Goal: Find specific page/section: Find specific page/section

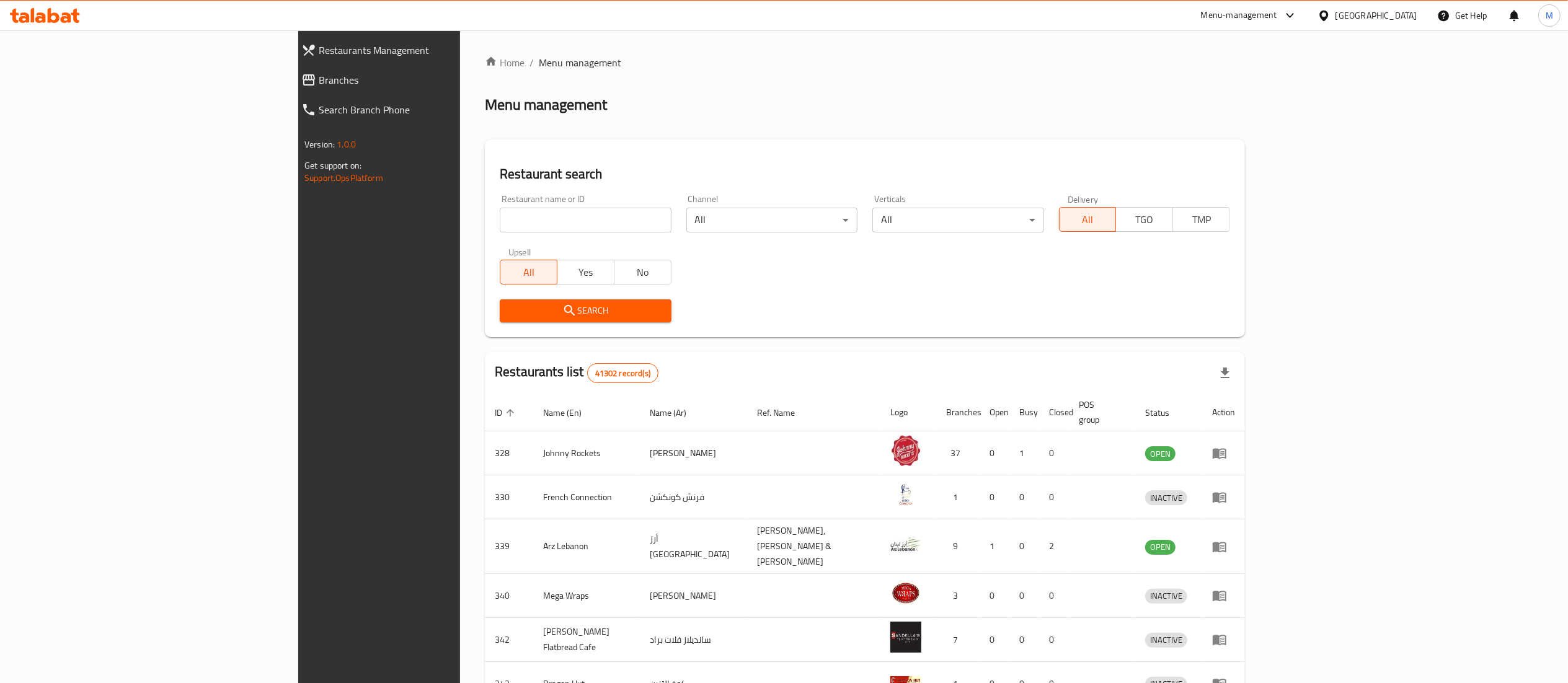
click at [500, 213] on input "search" at bounding box center [585, 220] width 171 height 24
type input "wahmy"
click button "Search" at bounding box center [585, 311] width 171 height 23
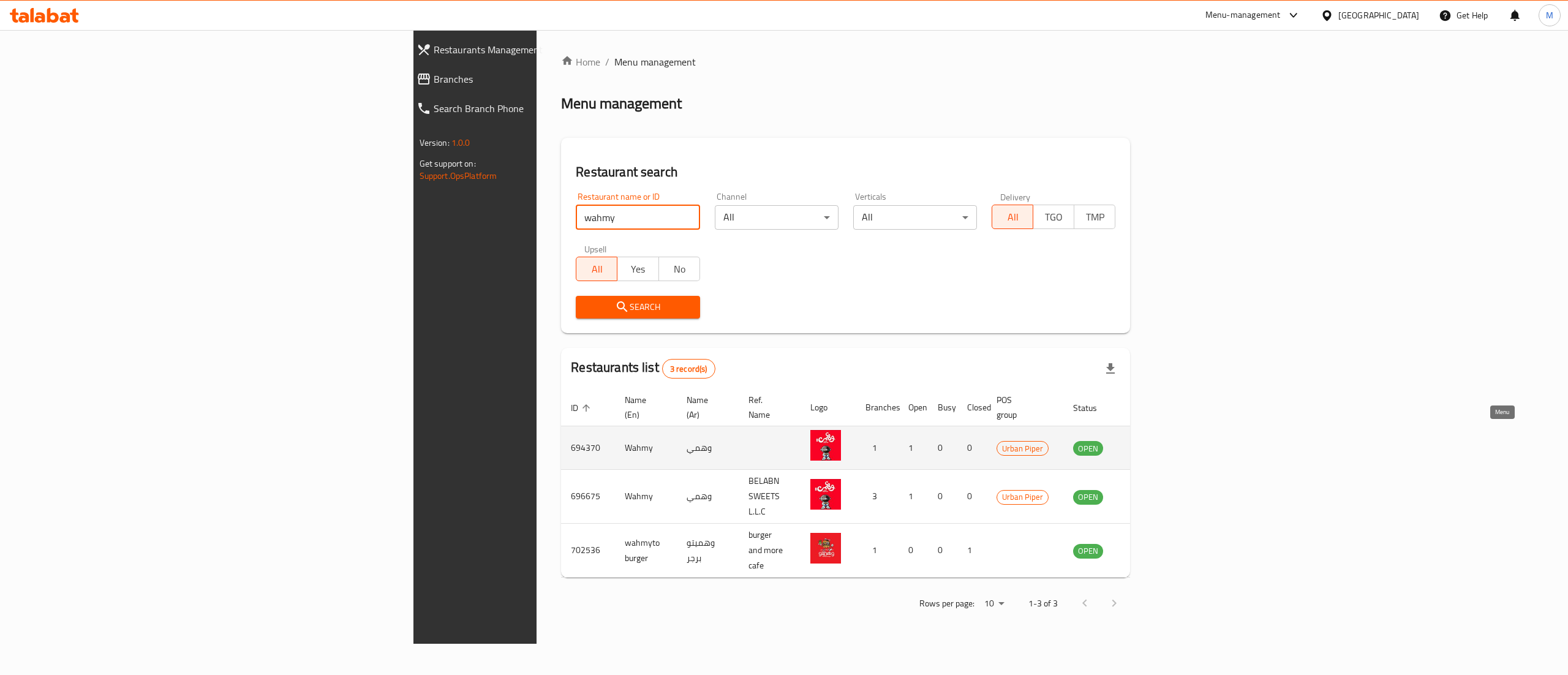
click at [1150, 446] on icon "enhanced table" at bounding box center [1147, 448] width 4 height 5
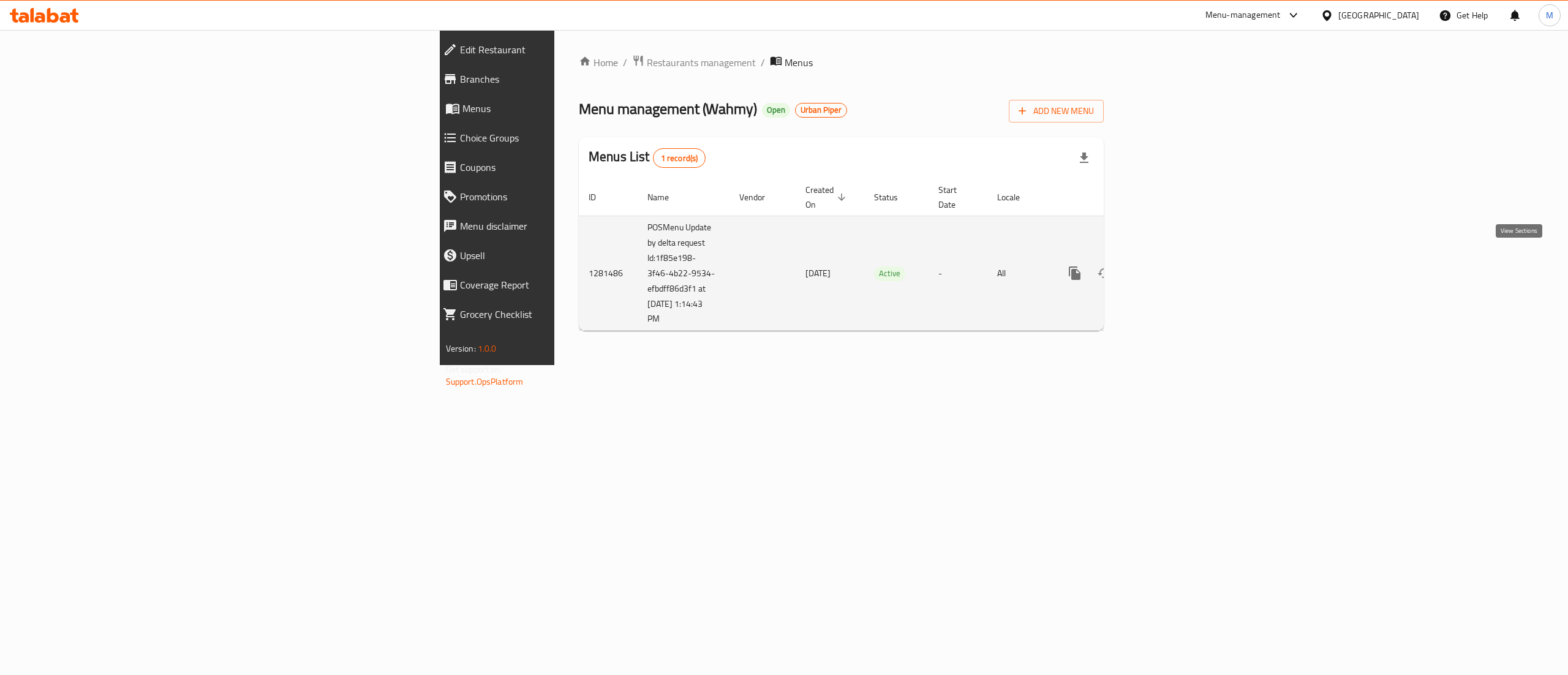
click at [1178, 259] on link "enhanced table" at bounding box center [1163, 273] width 29 height 29
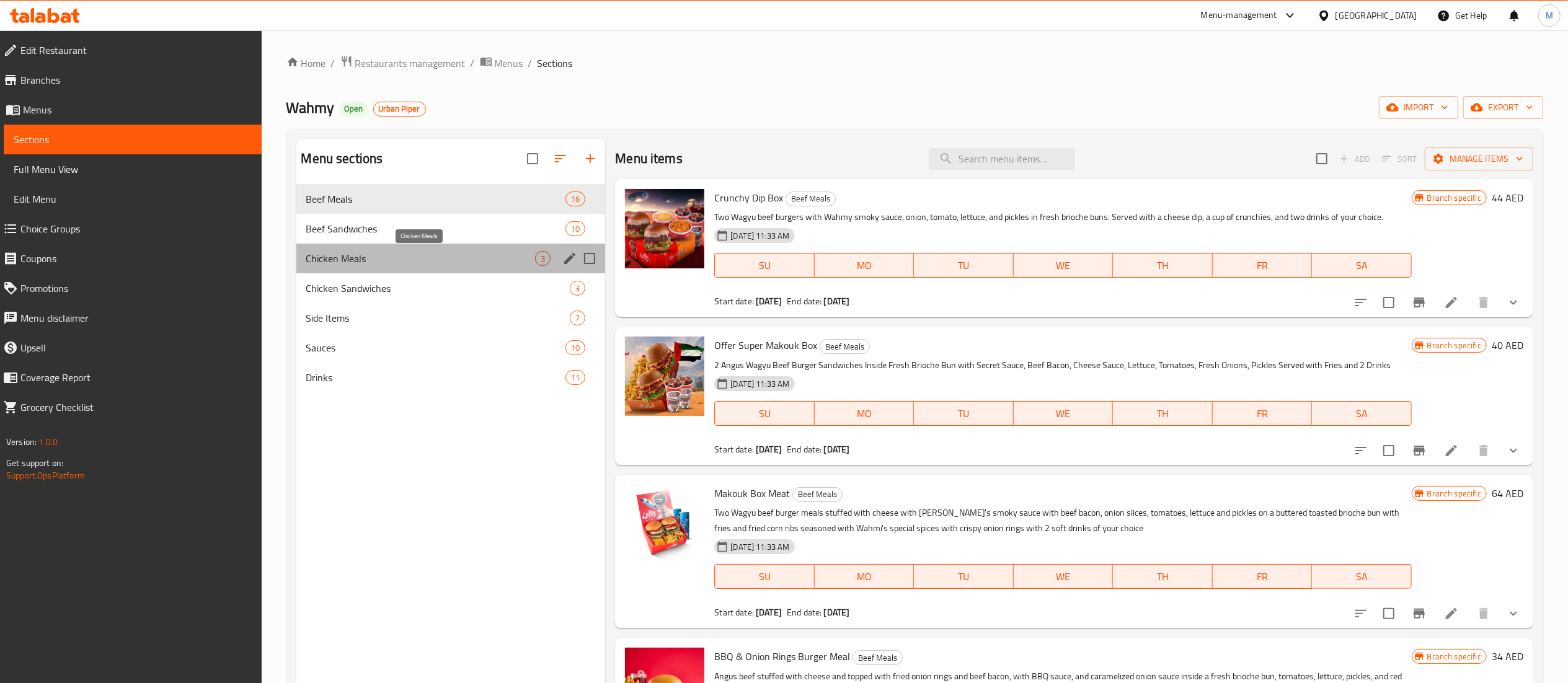
click at [410, 263] on span "Chicken Meals" at bounding box center [421, 258] width 229 height 15
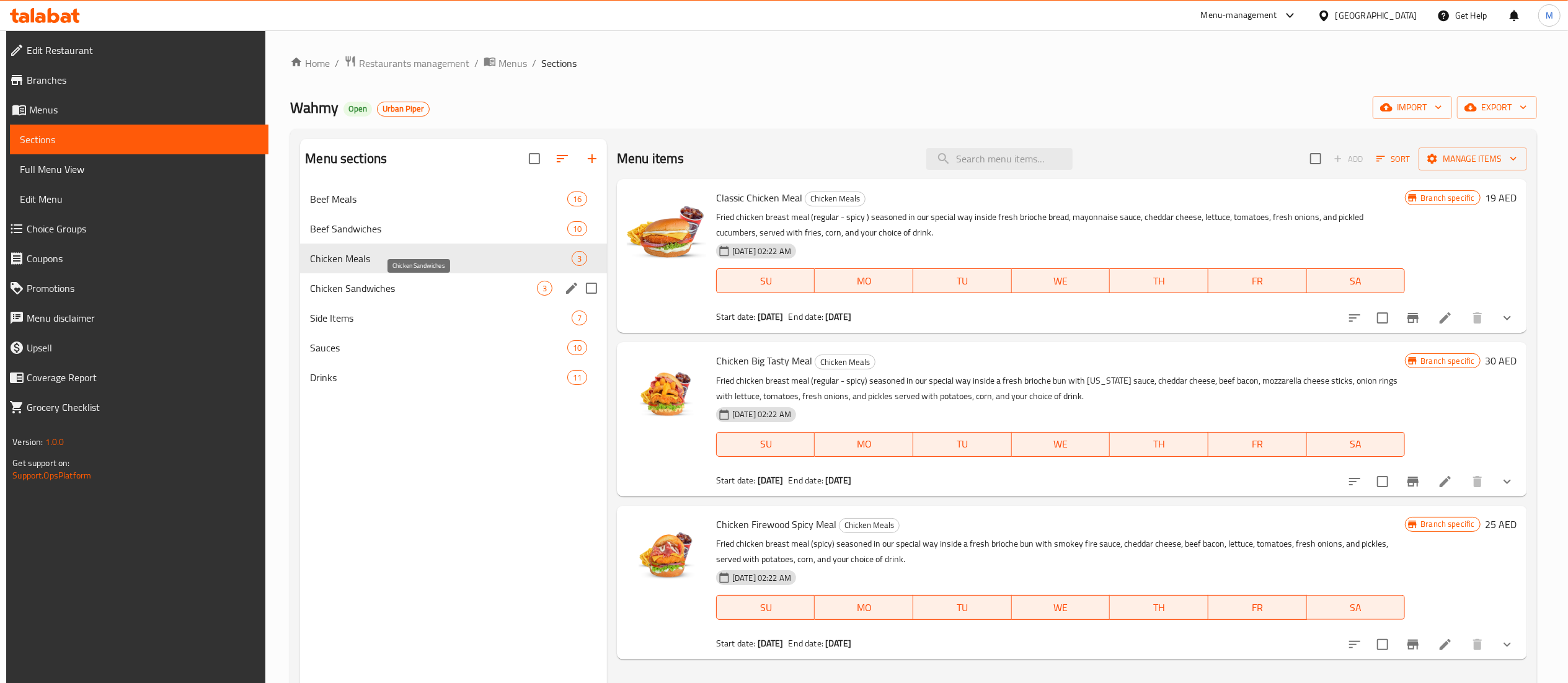
click at [429, 287] on span "Chicken Sandwiches" at bounding box center [422, 288] width 226 height 15
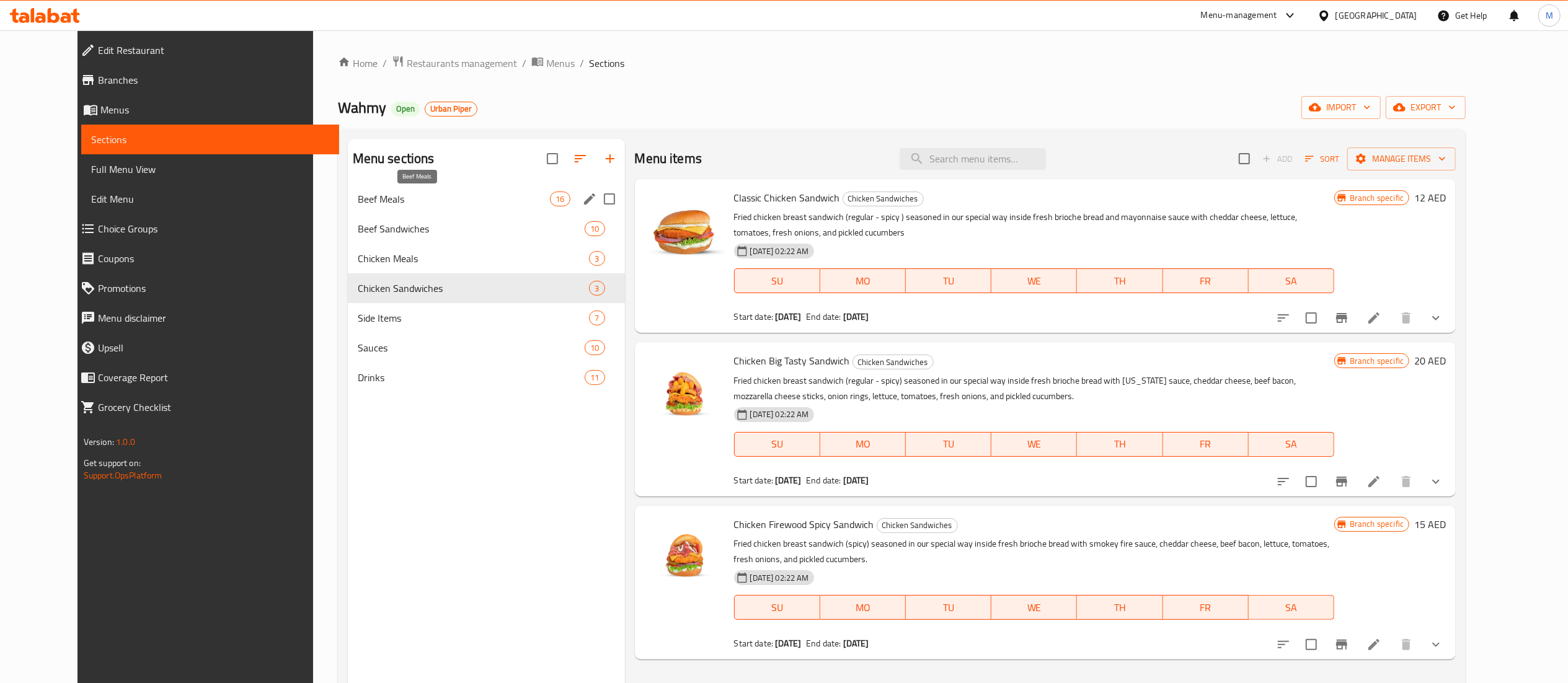
click at [410, 197] on span "Beef Meals" at bounding box center [454, 199] width 193 height 15
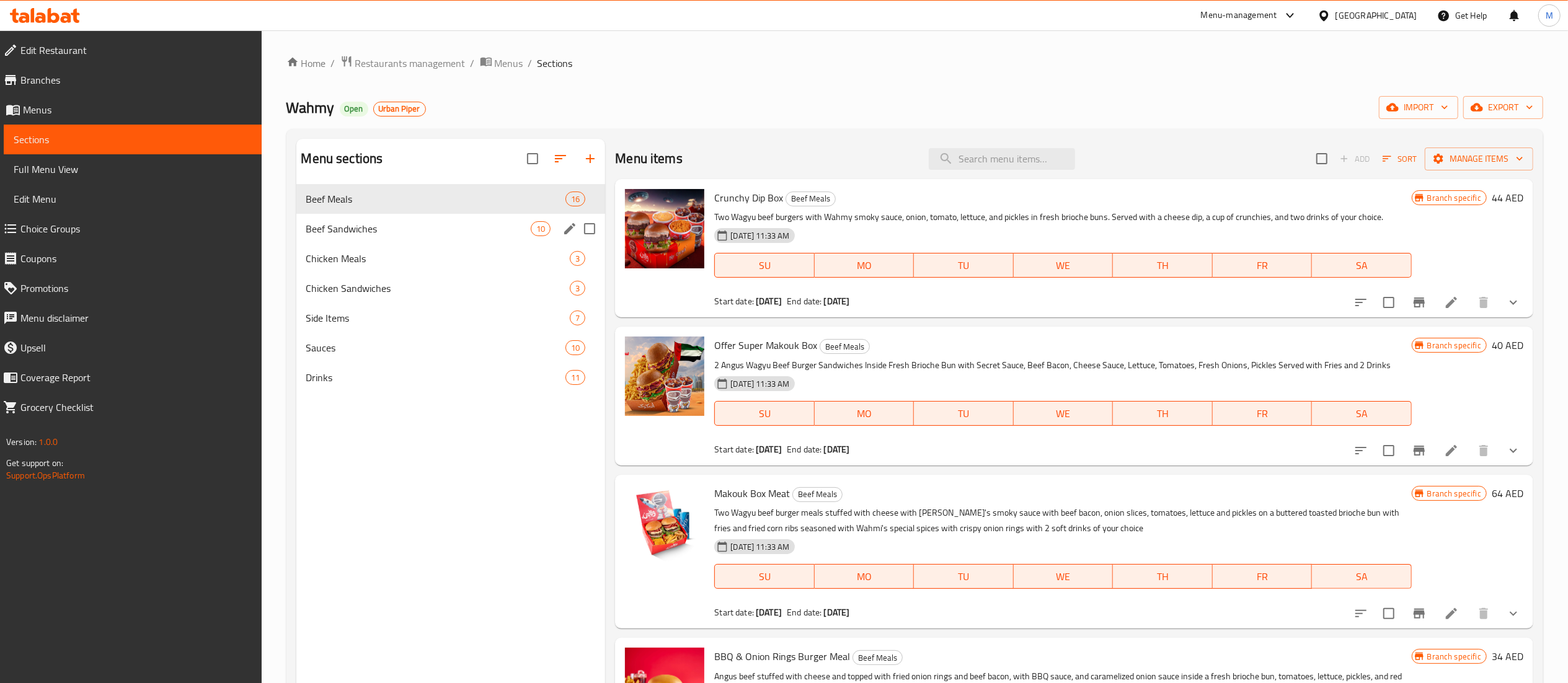
click at [387, 241] on div "Beef Sandwiches 10" at bounding box center [451, 229] width 310 height 30
